Goal: Information Seeking & Learning: Learn about a topic

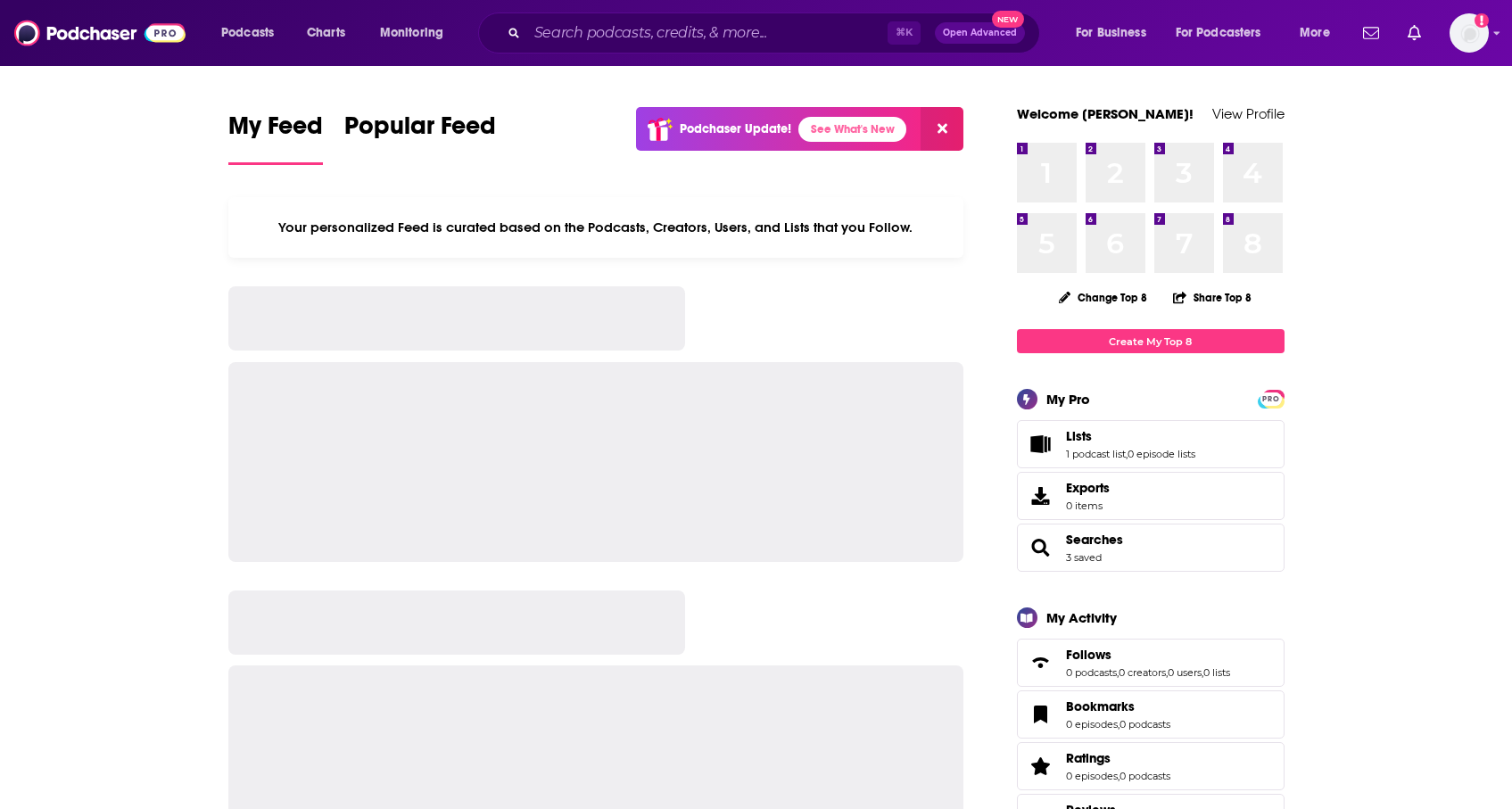
click at [678, 32] on input "Search podcasts, credits, & more..." at bounding box center [707, 32] width 360 height 28
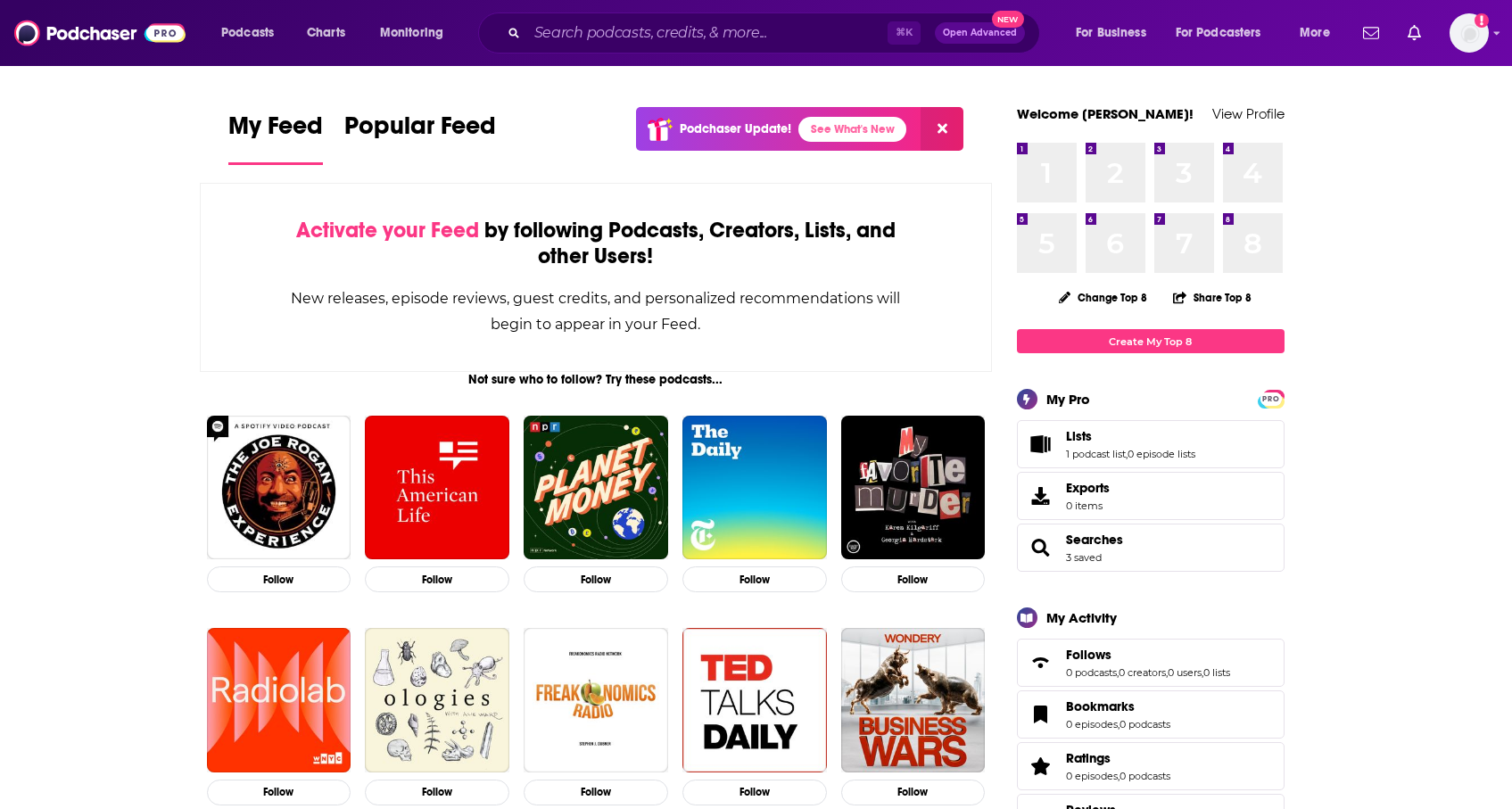
click at [646, 28] on input "Search podcasts, credits, & more..." at bounding box center [707, 32] width 360 height 28
click at [574, 29] on input "Search podcasts, credits, & more..." at bounding box center [707, 32] width 360 height 28
click at [614, 47] on div "⌘ K Open Advanced New" at bounding box center [759, 33] width 563 height 41
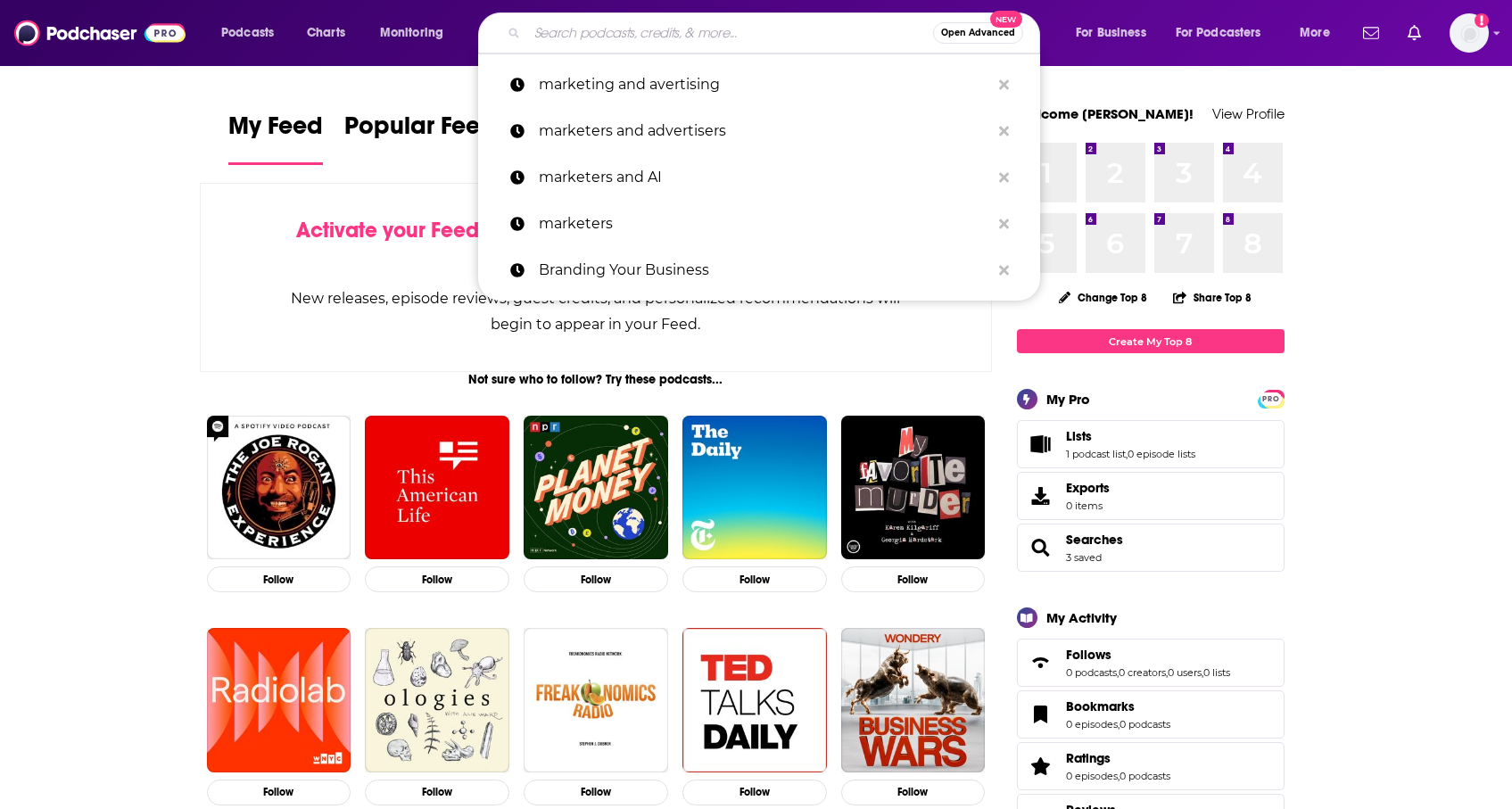
click at [604, 40] on input "Search podcasts, credits, & more..." at bounding box center [730, 32] width 406 height 28
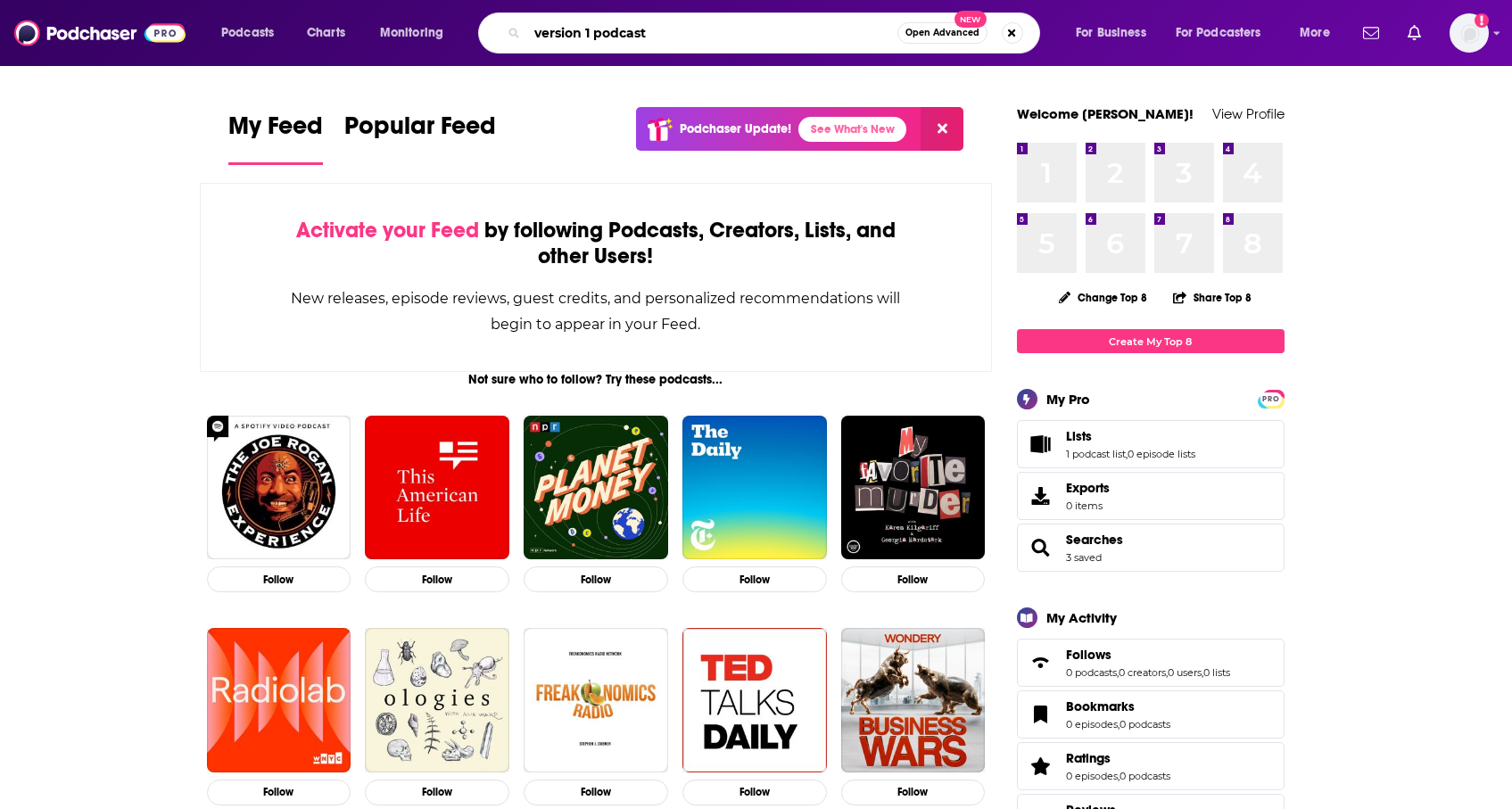
type input "version 1 podcast"
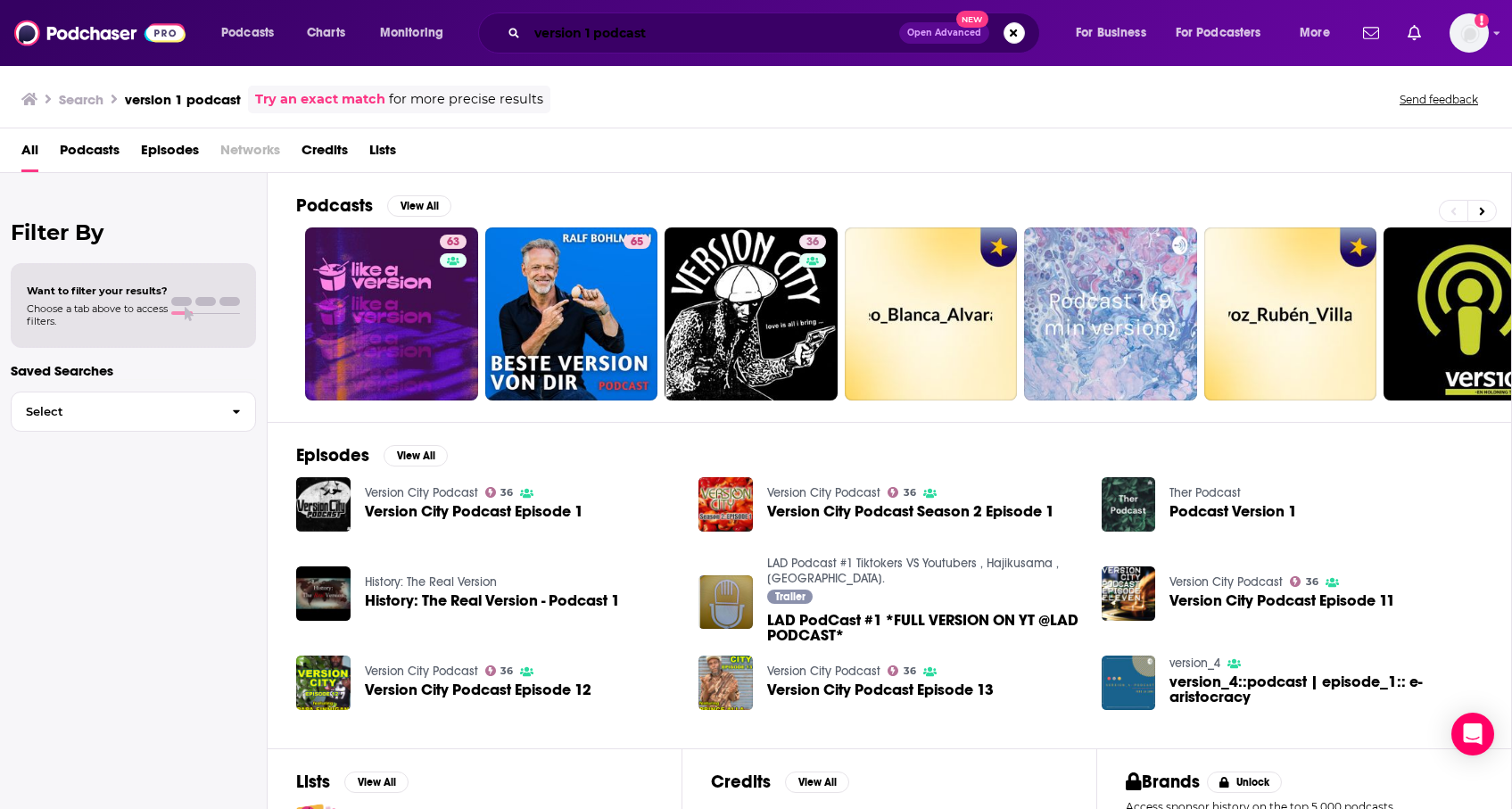
click at [662, 34] on input "version 1 podcast" at bounding box center [713, 32] width 372 height 28
